Goal: Information Seeking & Learning: Find specific fact

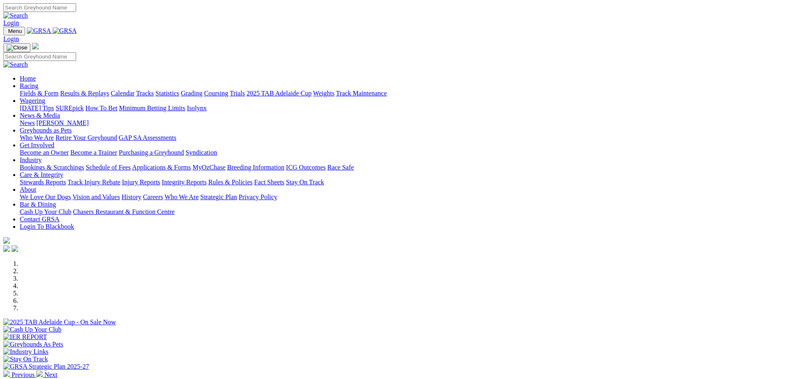
click at [66, 179] on link "Stewards Reports" at bounding box center [43, 182] width 46 height 7
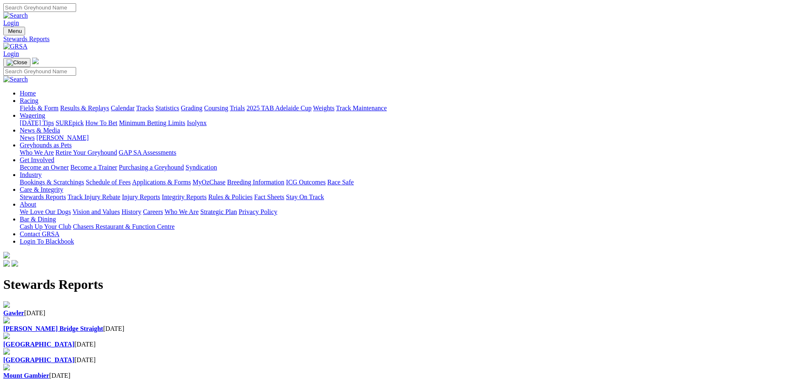
click at [74, 341] on b "[GEOGRAPHIC_DATA]" at bounding box center [38, 344] width 71 height 7
click at [36, 201] on link "About" at bounding box center [28, 204] width 16 height 7
click at [284, 193] on link "Fact Sheets" at bounding box center [269, 196] width 30 height 7
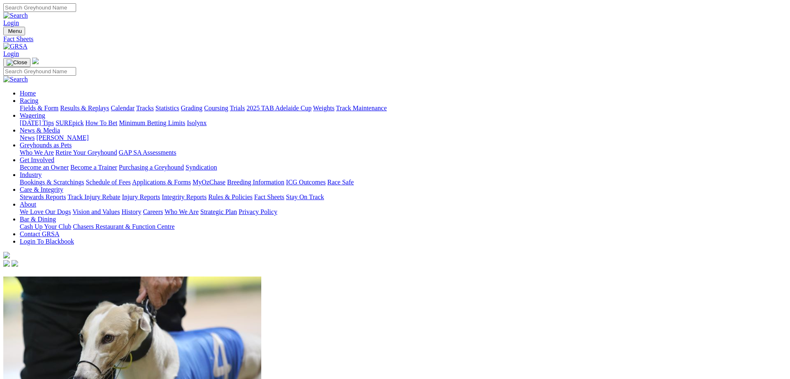
click at [36, 201] on link "About" at bounding box center [28, 204] width 16 height 7
click at [207, 193] on link "Integrity Reports" at bounding box center [184, 196] width 45 height 7
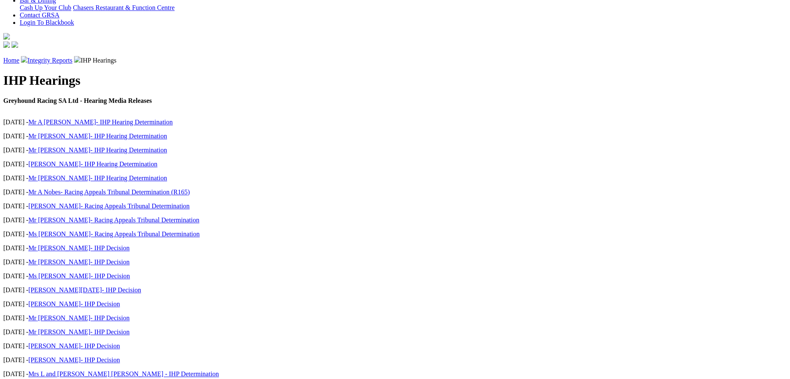
scroll to position [210, 0]
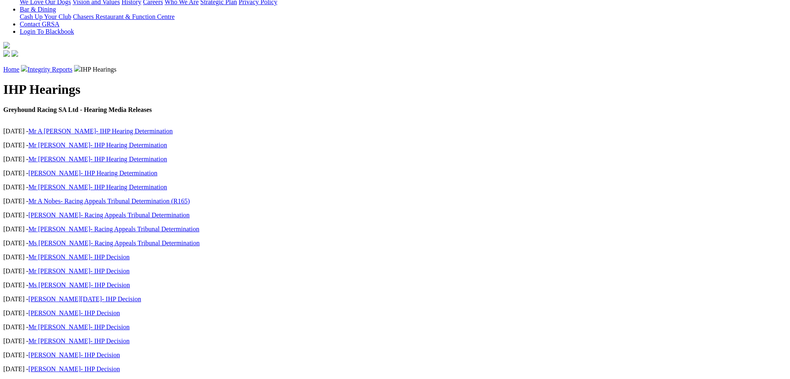
click at [219, 379] on link "Mrs L and [PERSON_NAME] [PERSON_NAME] - IHP Determination" at bounding box center [123, 382] width 191 height 7
